Goal: Communication & Community: Ask a question

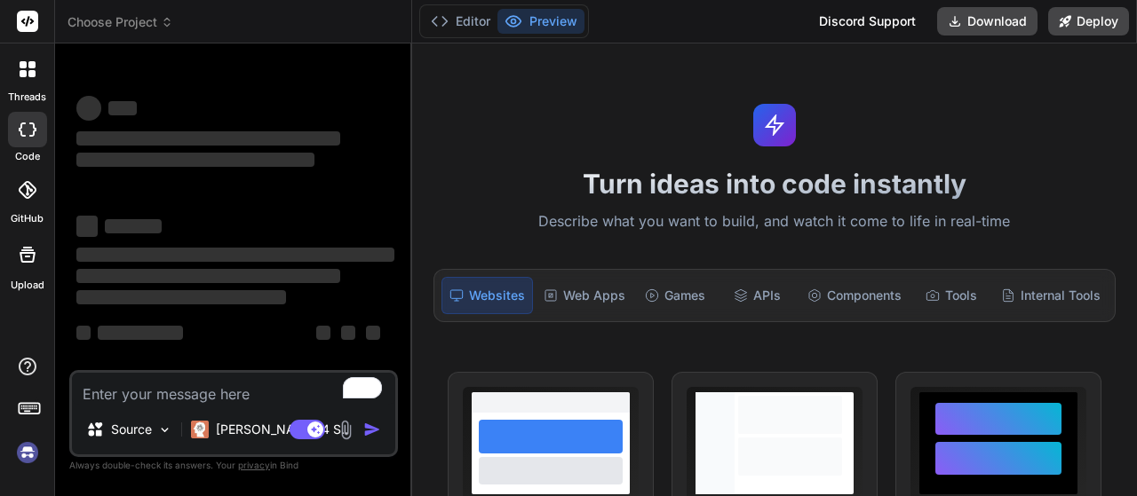
click at [350, 433] on img at bounding box center [346, 430] width 20 height 20
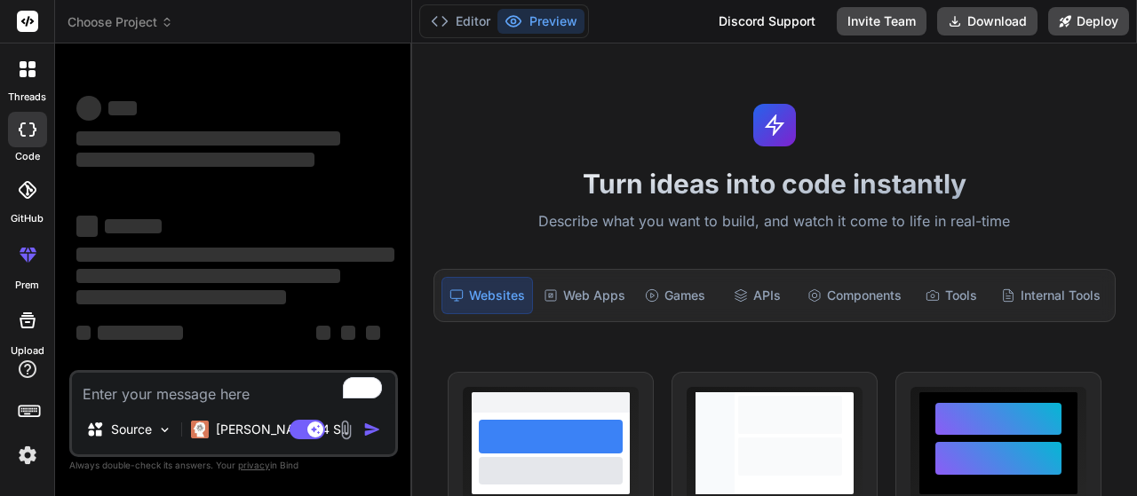
click at [346, 433] on img at bounding box center [346, 430] width 20 height 20
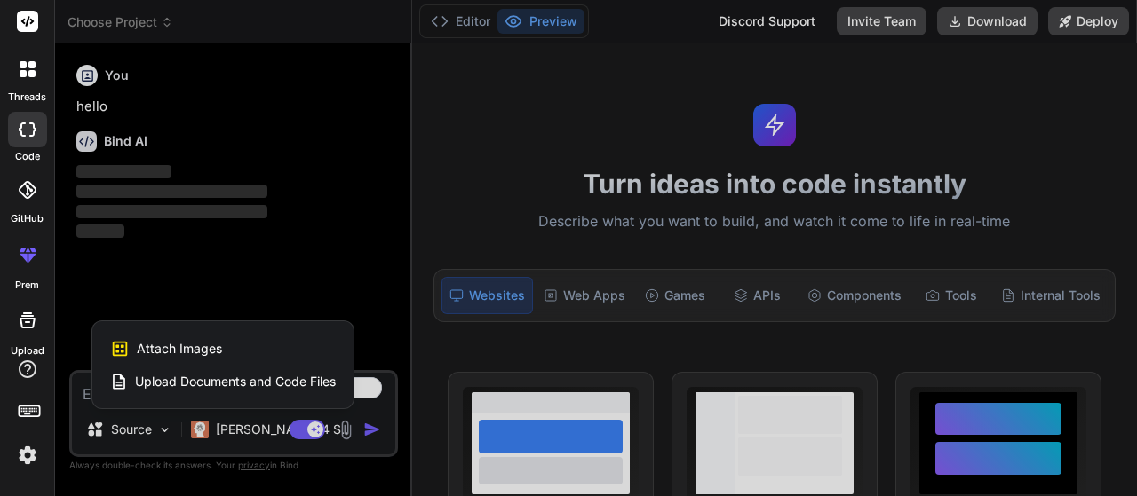
click at [256, 385] on span "Upload Documents and Code Files" at bounding box center [235, 382] width 201 height 18
type textarea "x"
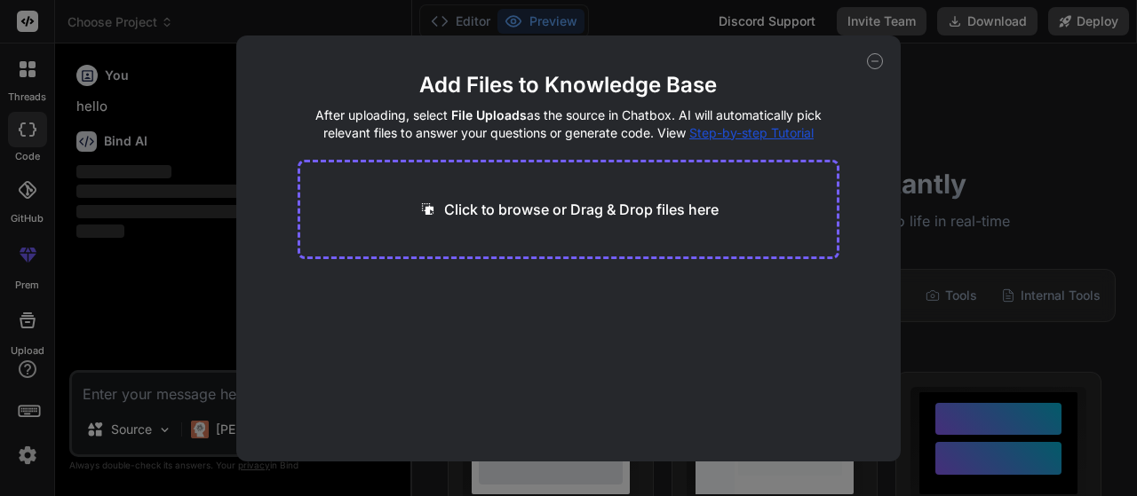
click at [526, 226] on div "Click to browse or Drag & Drop files here" at bounding box center [569, 209] width 543 height 99
click at [662, 207] on p "Click to browse or Drag & Drop files here" at bounding box center [581, 209] width 274 height 21
type input "C:\fakepath\Presentation and Skills pdf.pdf"
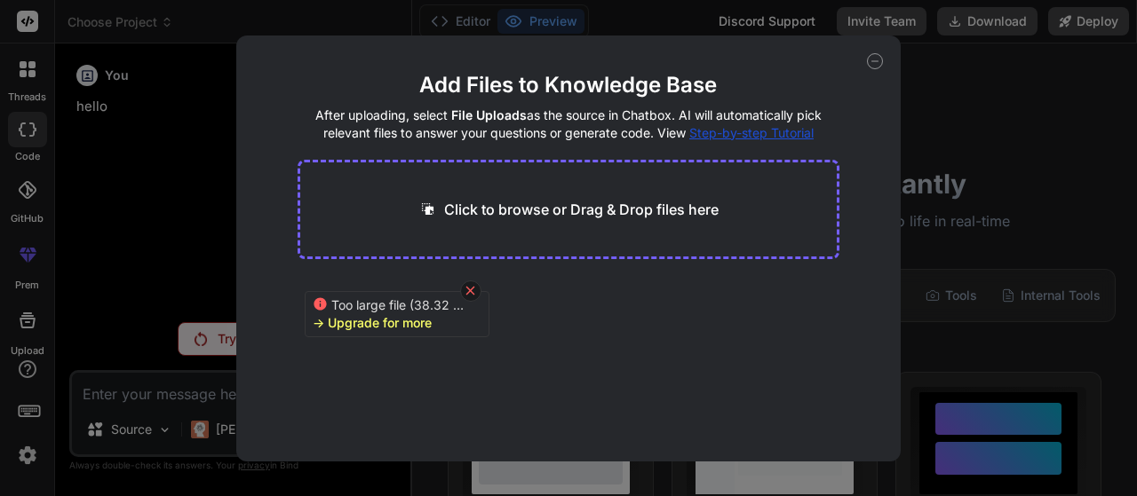
click at [472, 292] on icon at bounding box center [470, 291] width 9 height 9
click at [1012, 108] on div "Add Files to Knowledge Base After uploading, select File Uploads as the source …" at bounding box center [568, 248] width 1137 height 496
type textarea "x"
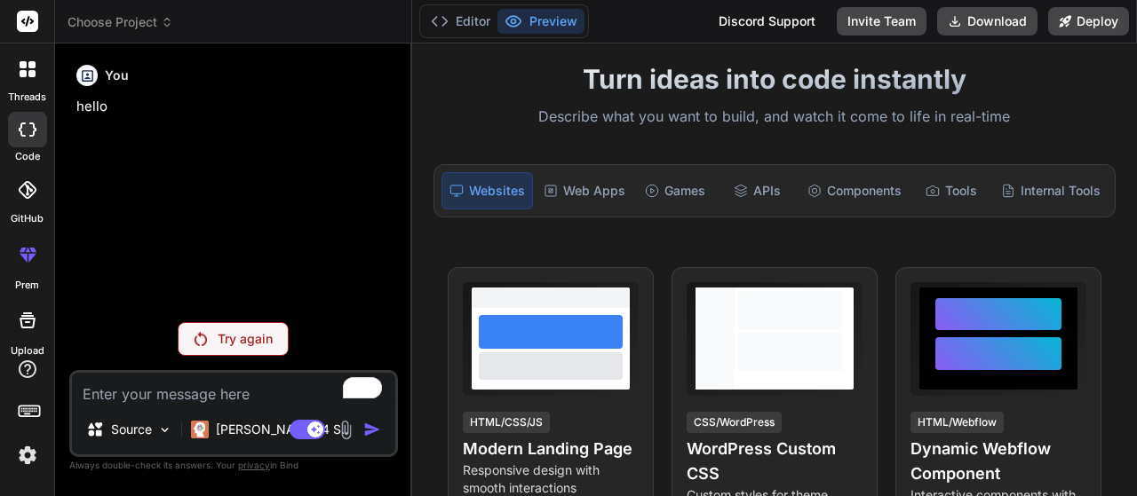
drag, startPoint x: 1136, startPoint y: 120, endPoint x: 1128, endPoint y: 115, distance: 9.1
click at [1128, 115] on div "Turn ideas into code instantly Describe what you want to build, and watch it co…" at bounding box center [774, 270] width 725 height 453
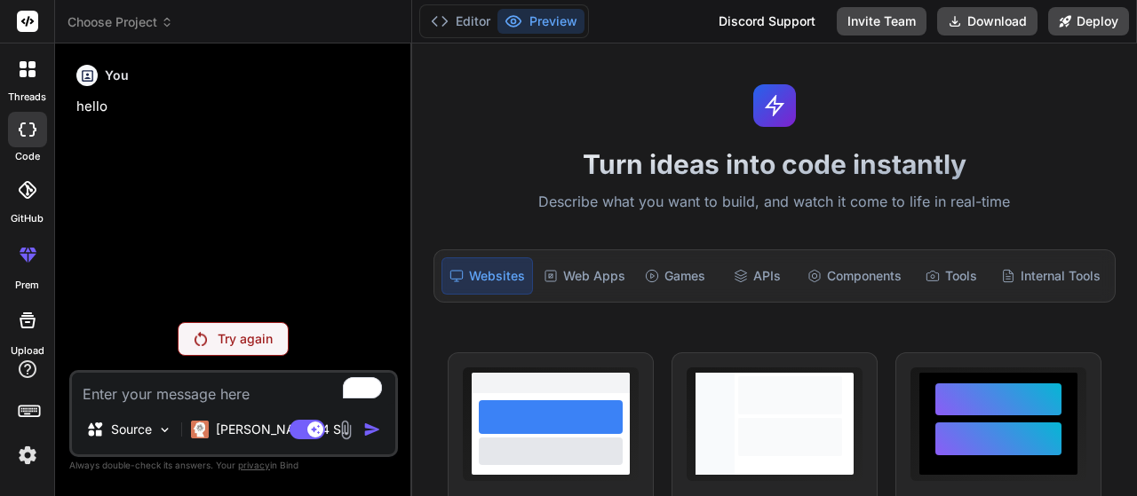
click at [454, 73] on div "Turn ideas into code instantly Describe what you want to build, and watch it co…" at bounding box center [774, 270] width 725 height 453
click at [162, 397] on textarea "To enrich screen reader interactions, please activate Accessibility in Grammarl…" at bounding box center [233, 389] width 323 height 32
type textarea "h"
type textarea "x"
type textarea "he"
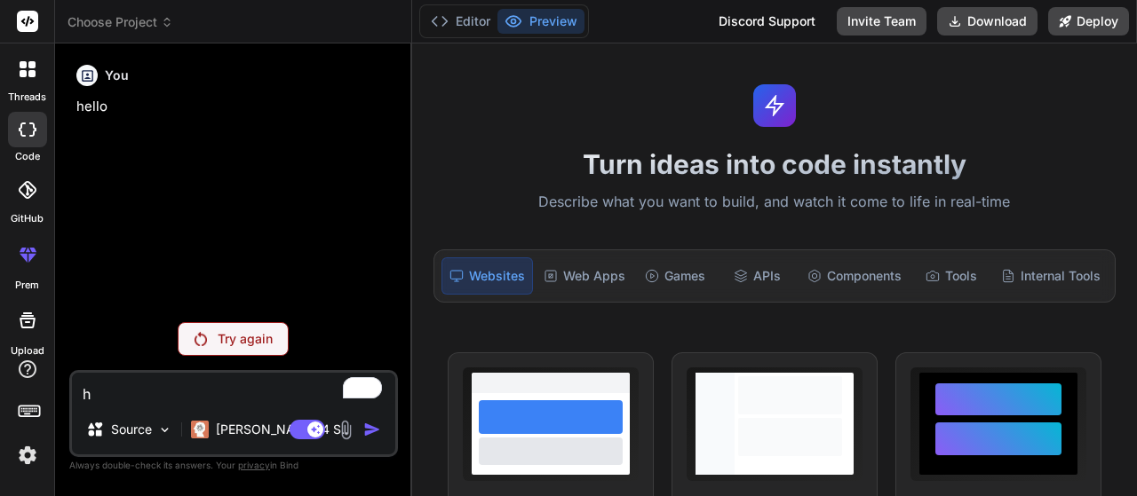
type textarea "x"
type textarea "hel"
type textarea "x"
type textarea "hell"
type textarea "x"
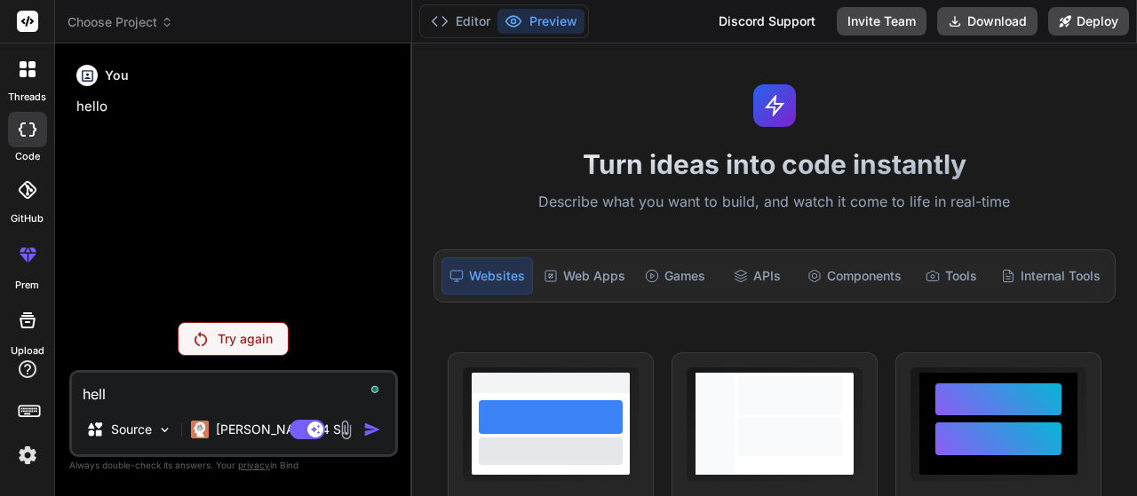
type textarea "hello"
type textarea "x"
type textarea "hello"
type textarea "x"
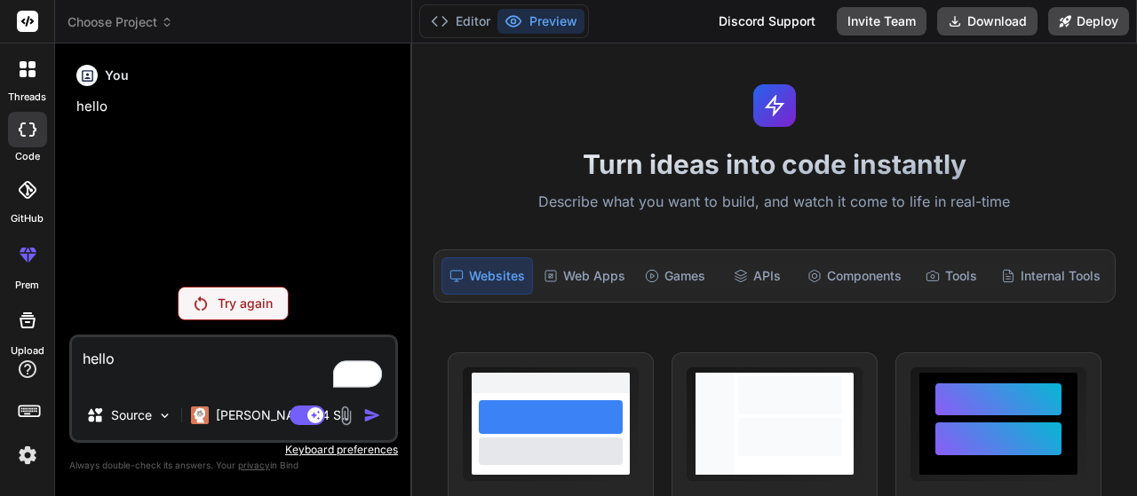
type textarea "hello"
click at [361, 419] on div "Agent Mode. When this toggle is activated, AI automatically makes decisions, re…" at bounding box center [337, 415] width 102 height 21
click at [256, 313] on p "Try again" at bounding box center [245, 304] width 55 height 18
click at [28, 74] on icon at bounding box center [31, 73] width 7 height 7
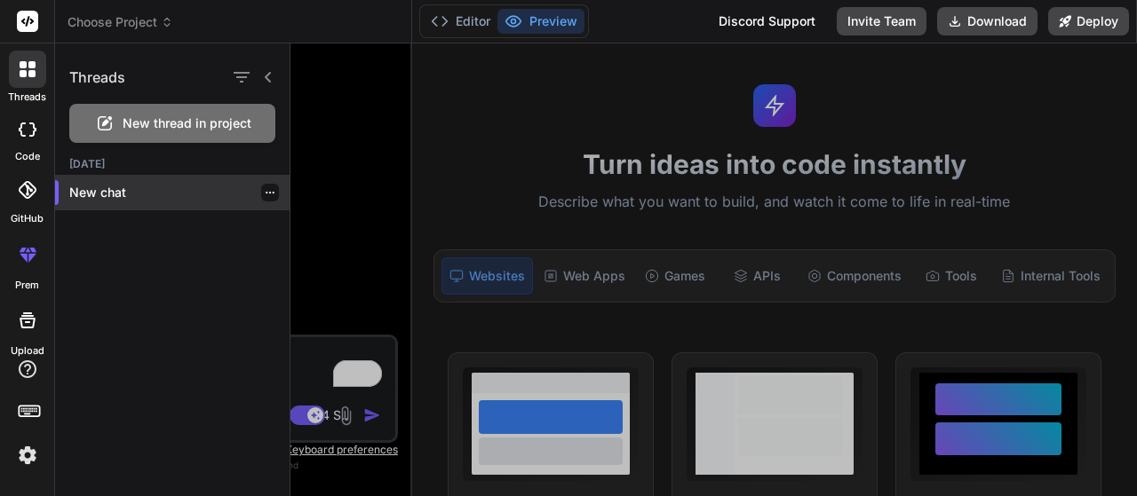
click at [124, 193] on p "New chat" at bounding box center [179, 193] width 220 height 18
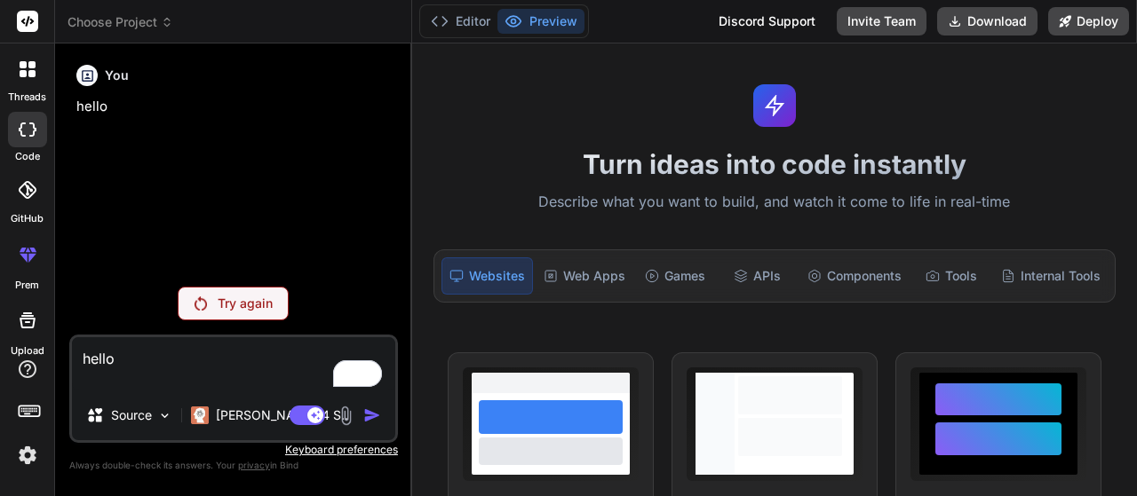
click at [243, 307] on p "Try again" at bounding box center [245, 304] width 55 height 18
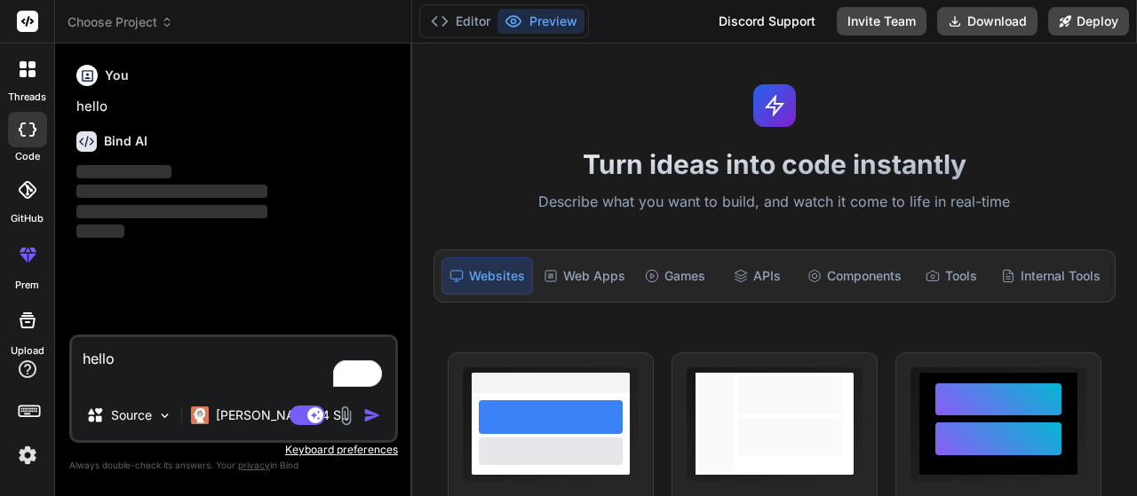
type textarea "x"
click at [137, 364] on textarea "hello" at bounding box center [233, 363] width 323 height 53
type textarea "hello,"
type textarea "x"
type textarea "hello,"
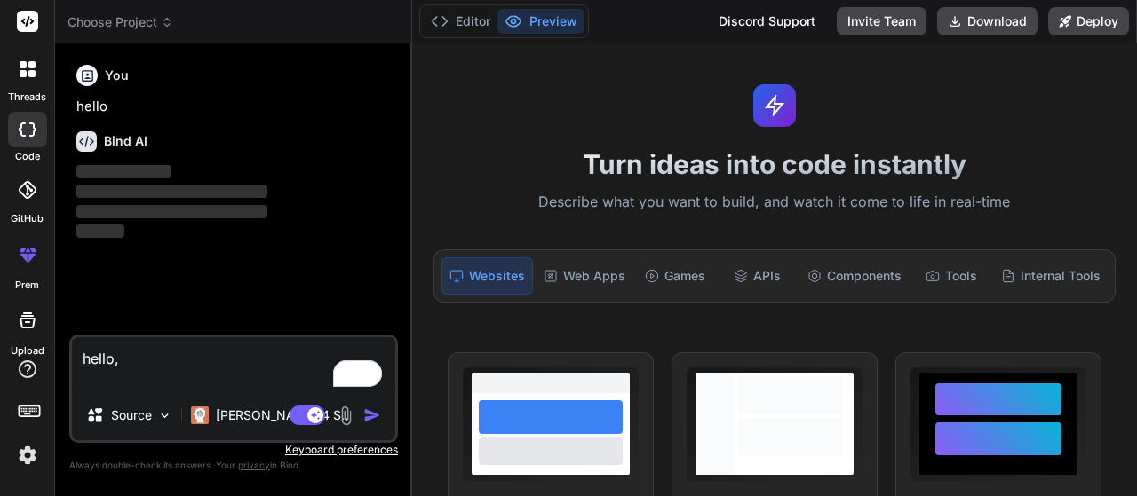
type textarea "x"
type textarea "hello, h"
type textarea "x"
type textarea "hello, ho"
type textarea "x"
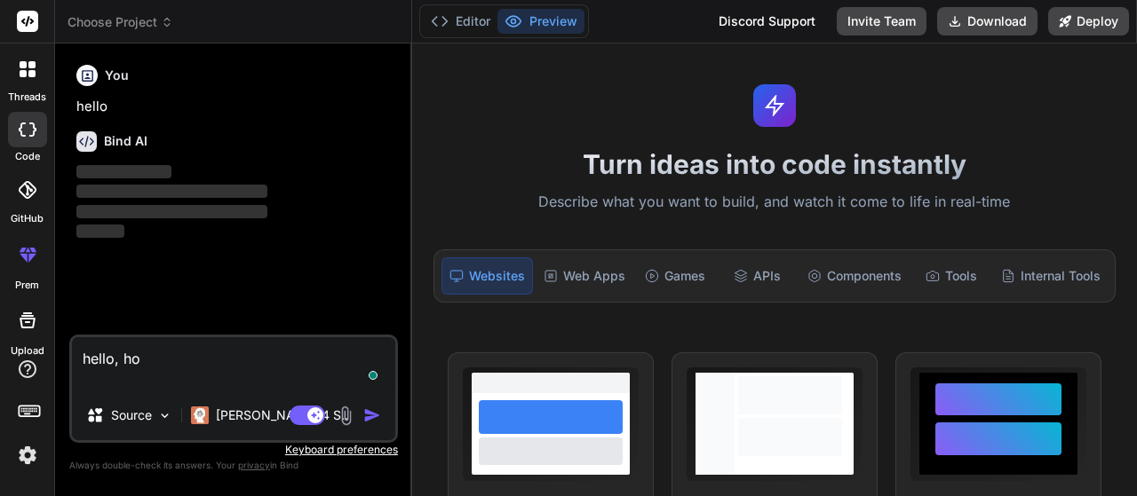
type textarea "hello, how"
type textarea "x"
type textarea "hello, how"
type textarea "x"
type textarea "hello, how a"
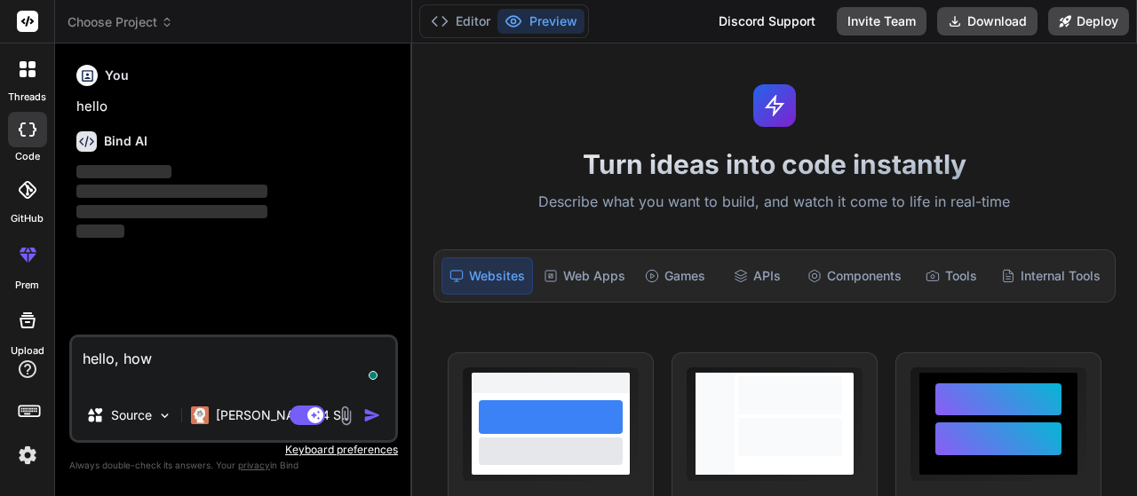
type textarea "x"
type textarea "hello, how ar"
type textarea "x"
type textarea "hello, how are"
type textarea "x"
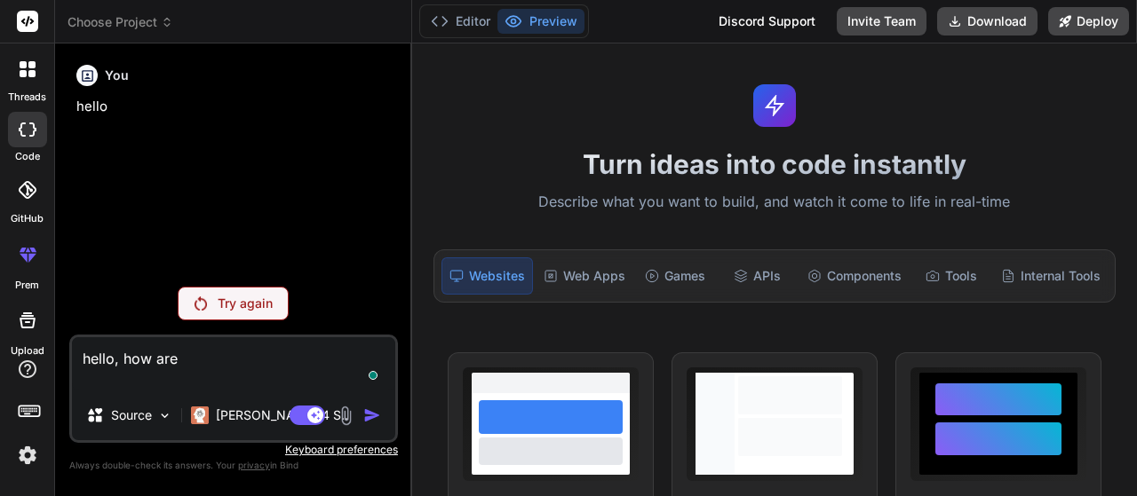
type textarea "hello, how are"
type textarea "x"
type textarea "hello, how are y"
type textarea "x"
type textarea "hello, how are yo"
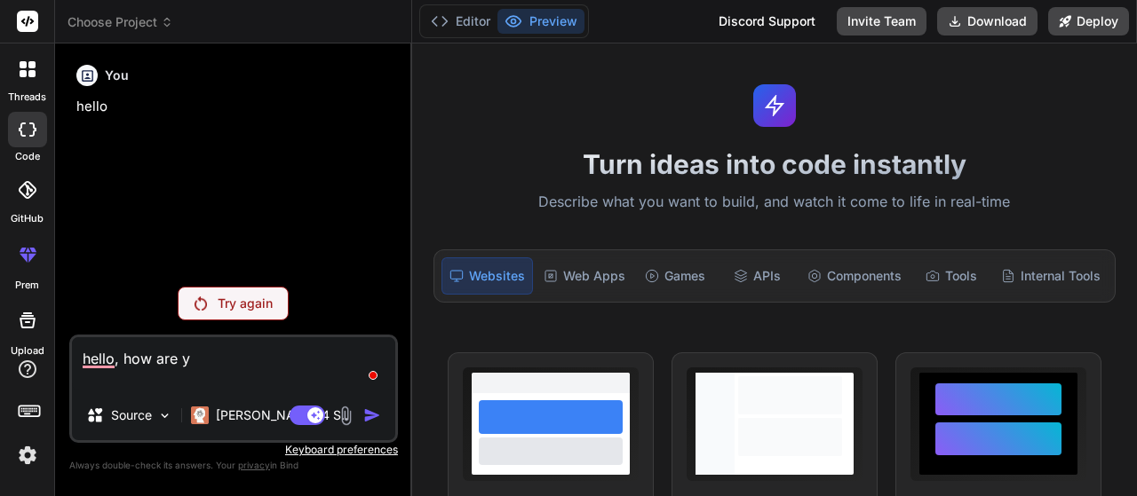
type textarea "x"
type textarea "hello, how are you"
type textarea "x"
type textarea "hello, how are you"
type textarea "x"
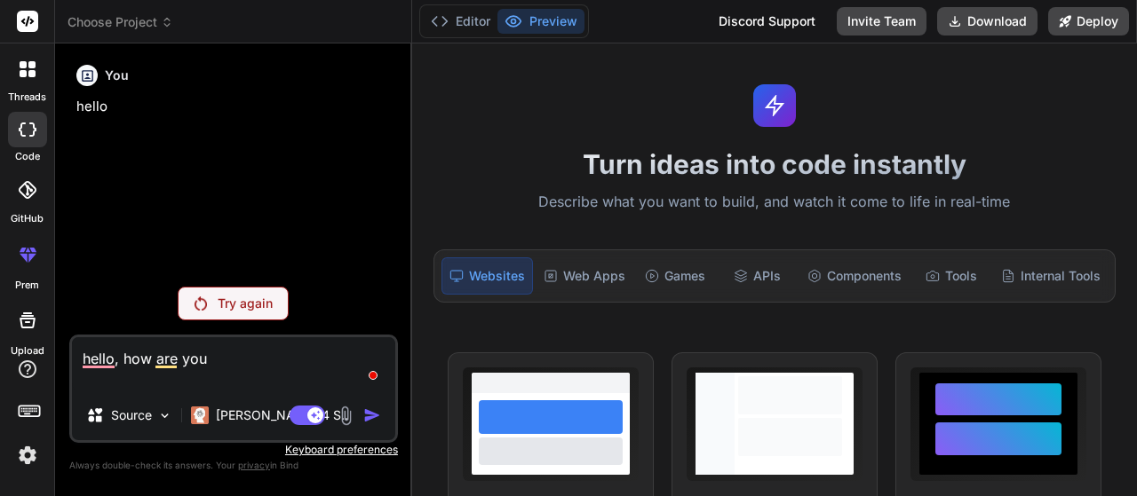
type textarea "hello, how are you d"
type textarea "x"
type textarea "hello, how are you do"
type textarea "x"
type textarea "hello, how are you doi"
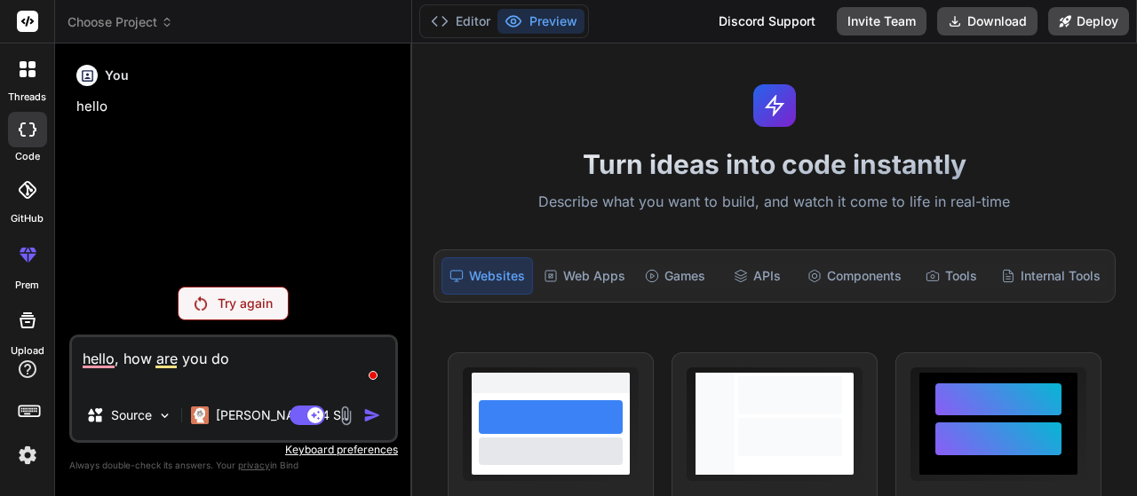
type textarea "x"
type textarea "hello, how are you doin"
type textarea "x"
type textarea "hello, how are you doing"
type textarea "x"
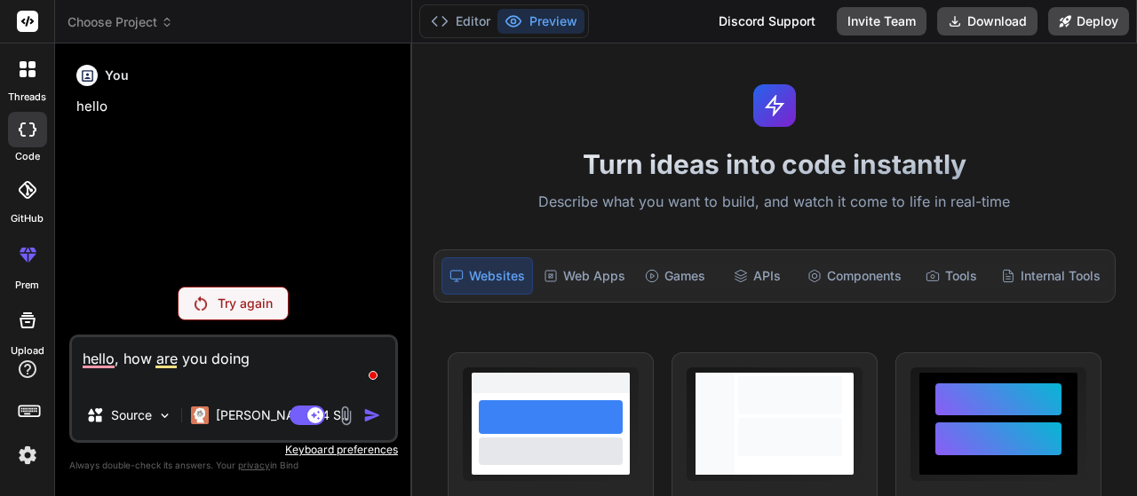
type textarea "hello, how are you doing?"
type textarea "x"
type textarea "hello, how are you doing?"
type textarea "x"
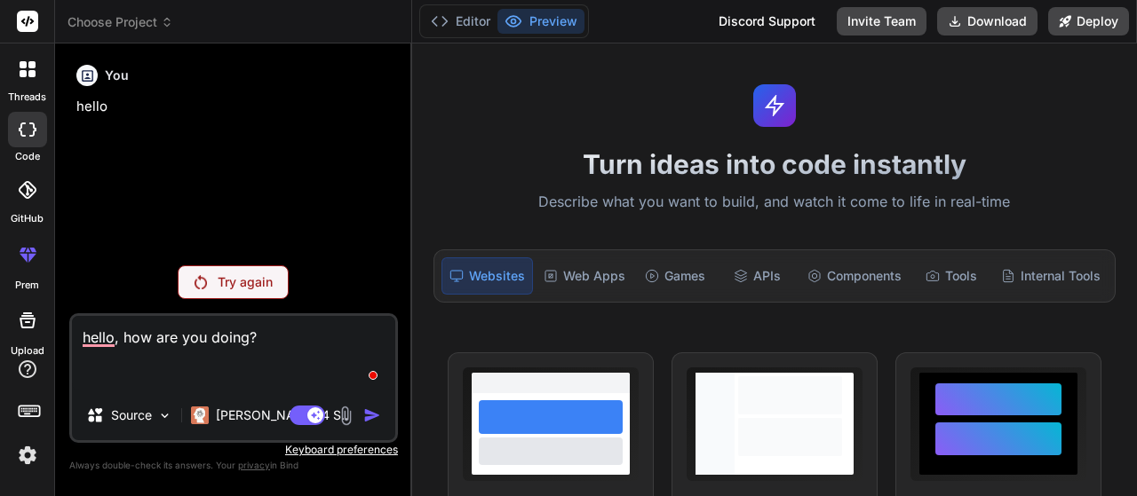
type textarea "hello, how are you doing?"
type textarea "x"
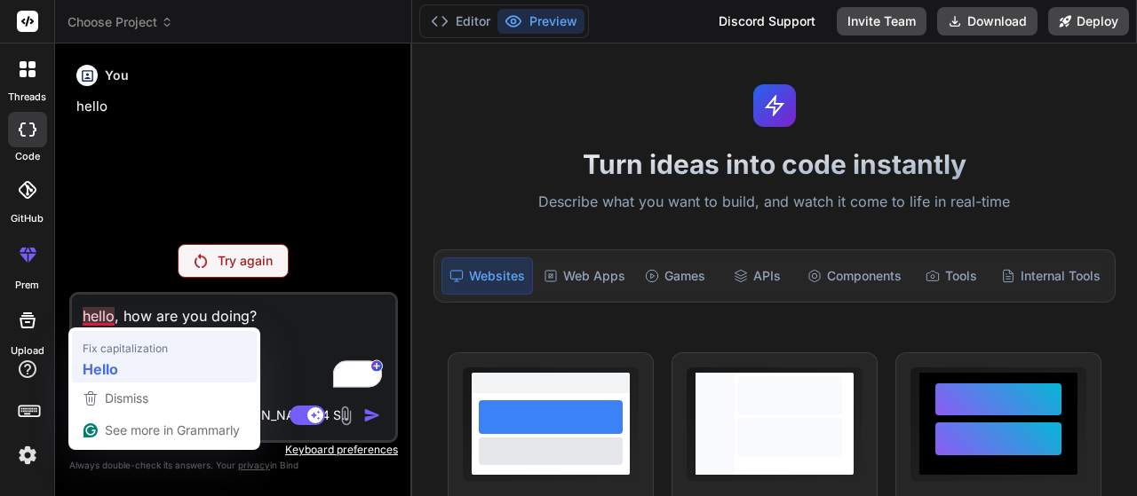
type textarea "Hello, how are you doing?"
type textarea "x"
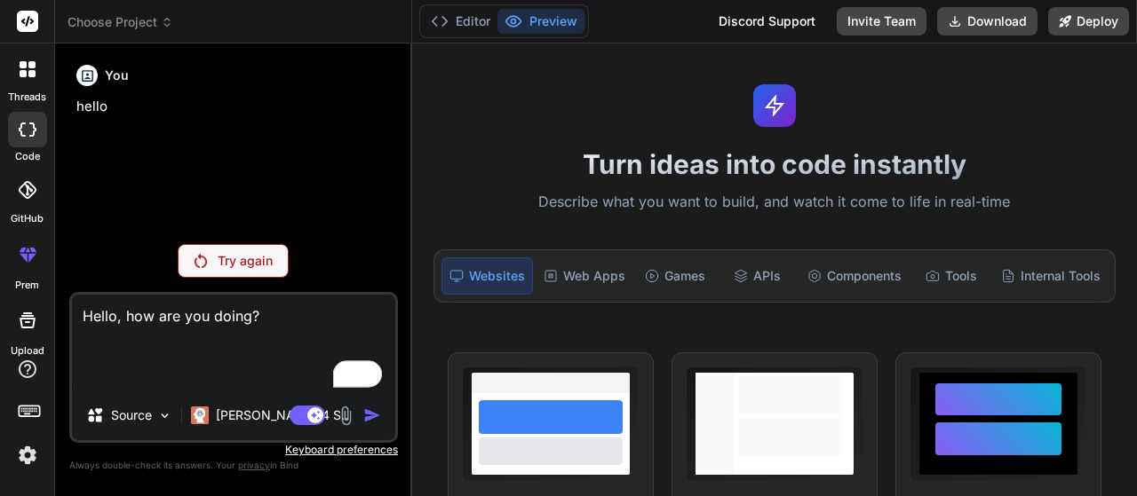
type textarea "Hello, how are you doing?"
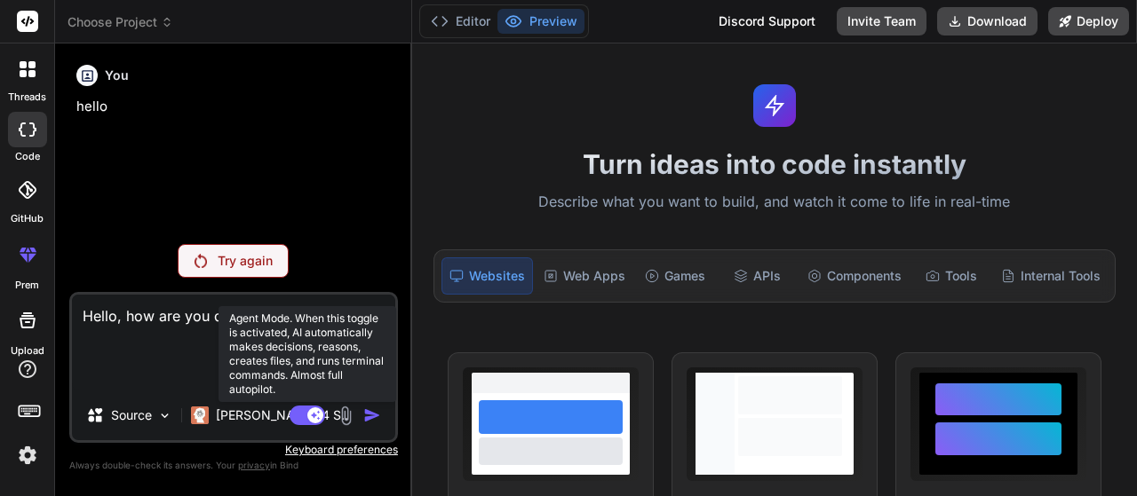
click at [320, 417] on rect at bounding box center [315, 416] width 16 height 16
click at [298, 412] on rect at bounding box center [299, 416] width 16 height 16
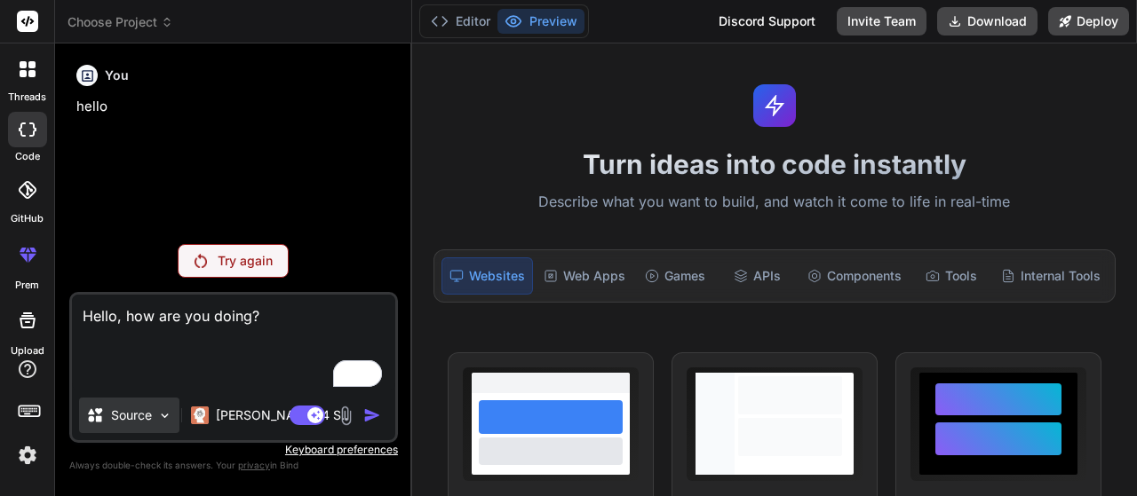
click at [150, 420] on p "Source" at bounding box center [131, 416] width 41 height 18
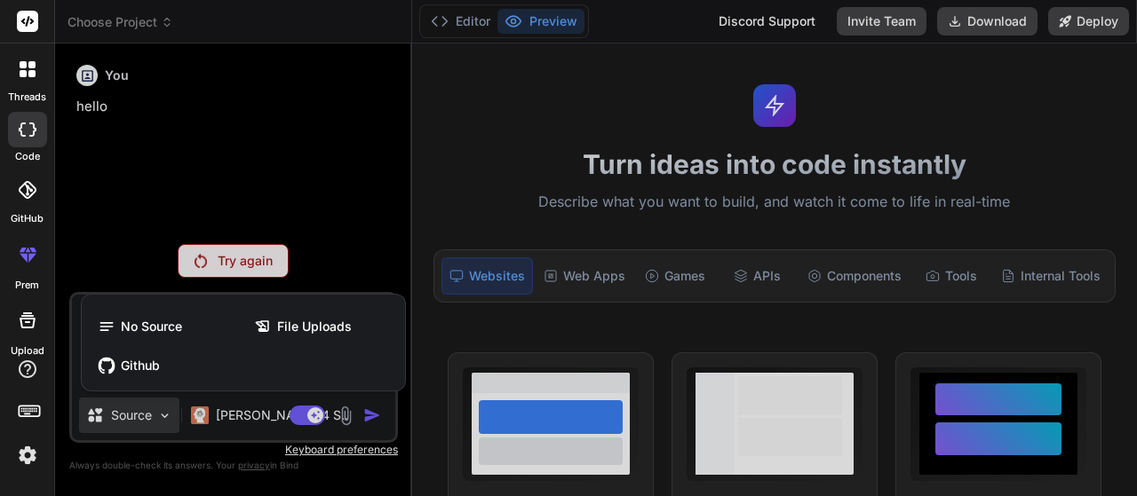
click at [155, 418] on div at bounding box center [568, 248] width 1137 height 496
type textarea "x"
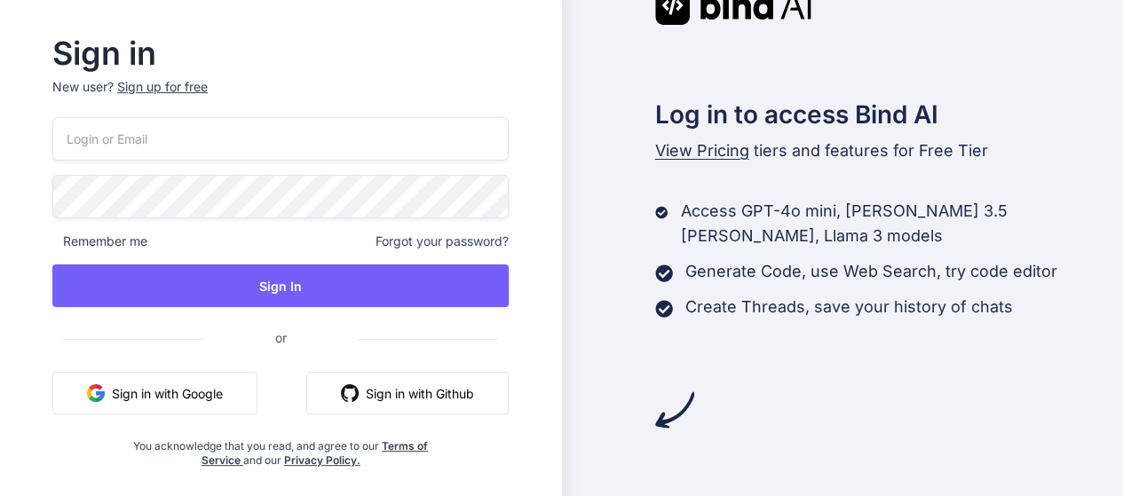
click at [183, 398] on button "Sign in with Google" at bounding box center [154, 393] width 205 height 43
